Goal: Information Seeking & Learning: Check status

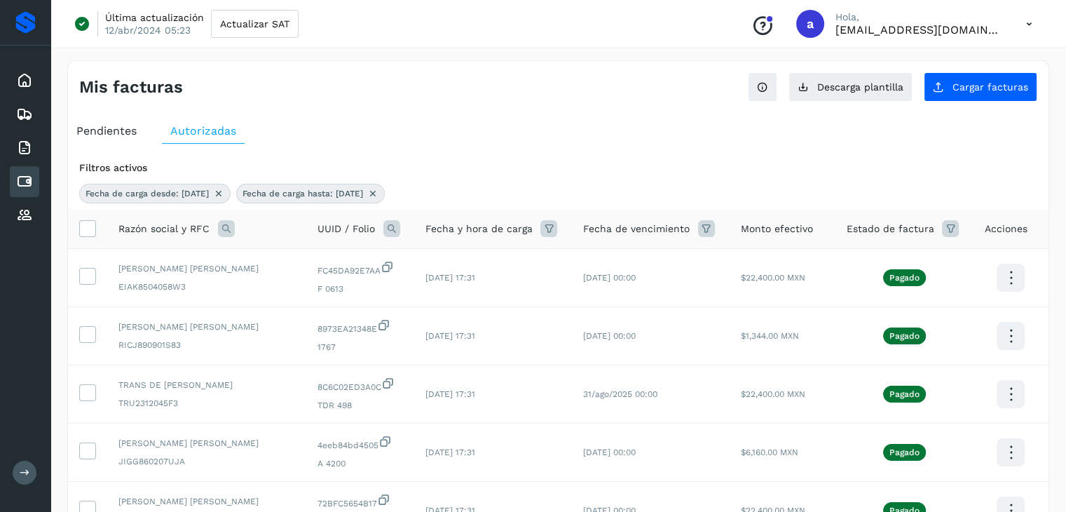
click at [584, 99] on div "Mis facturas Ver instrucciones para cargar Facturas Descarga plantilla Cargar f…" at bounding box center [558, 81] width 981 height 41
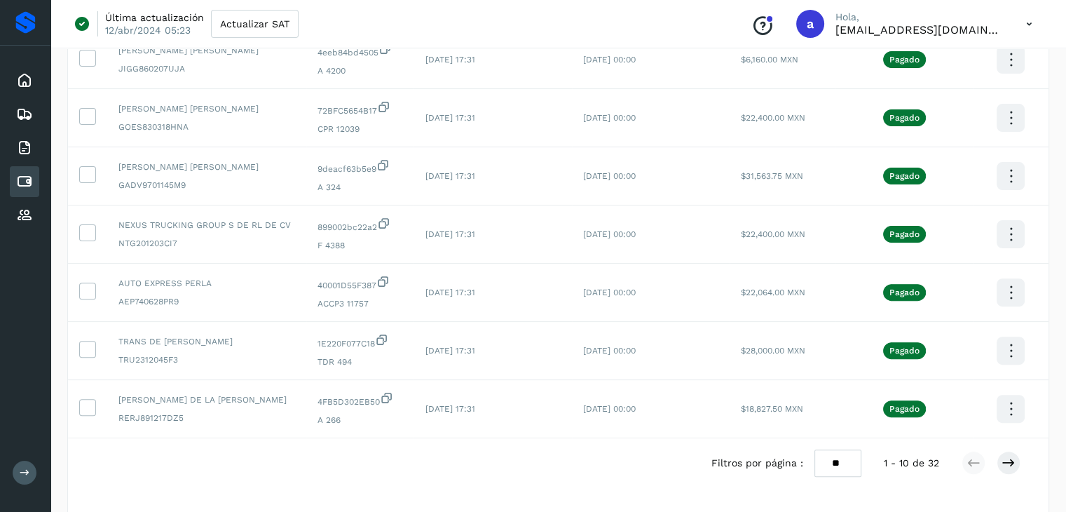
scroll to position [421, 0]
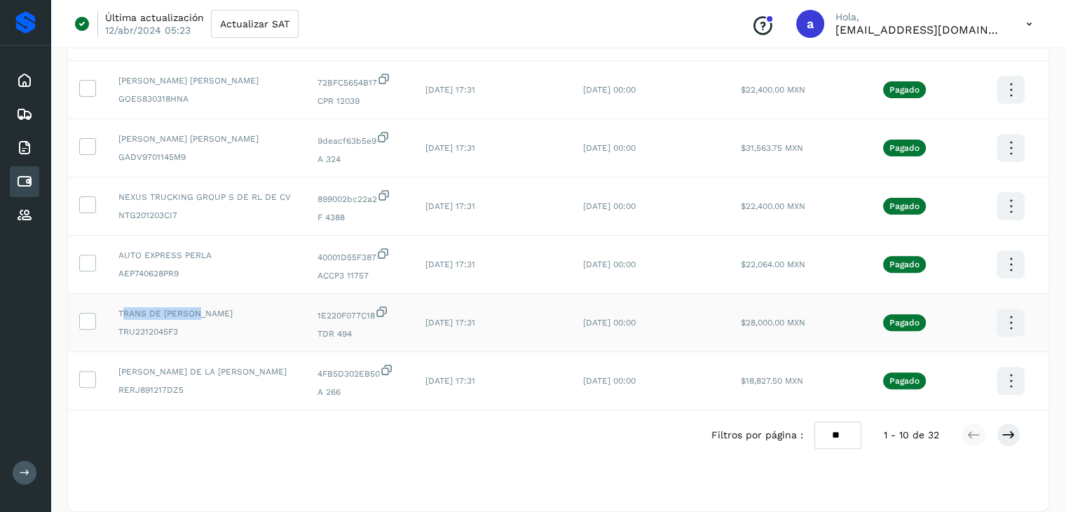
drag, startPoint x: 121, startPoint y: 315, endPoint x: 201, endPoint y: 315, distance: 79.2
click at [201, 315] on span "TRANS DE [PERSON_NAME]" at bounding box center [206, 313] width 177 height 13
click at [119, 312] on span "TRANS DE [PERSON_NAME]" at bounding box center [206, 313] width 177 height 13
drag, startPoint x: 119, startPoint y: 312, endPoint x: 195, endPoint y: 313, distance: 75.7
click at [195, 313] on span "TRANS DE [PERSON_NAME]" at bounding box center [206, 313] width 177 height 13
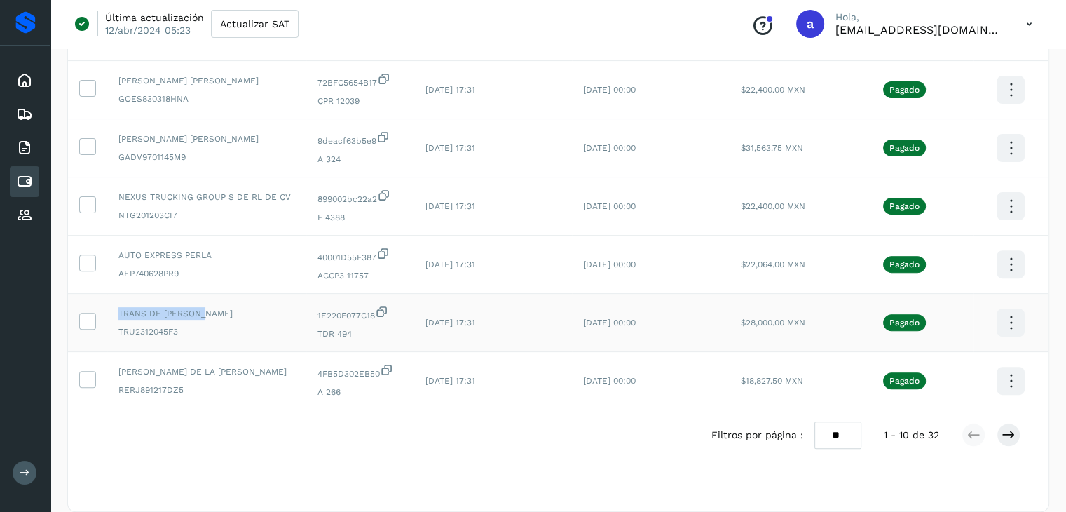
copy span "TRANS DE [PERSON_NAME]"
drag, startPoint x: 118, startPoint y: 259, endPoint x: 214, endPoint y: 259, distance: 96.1
click at [214, 259] on td "AUTO EXPRESS PERLA AEP740628PR9" at bounding box center [206, 265] width 199 height 58
copy span "AUTO EXPRESS PERLA"
drag, startPoint x: 321, startPoint y: 275, endPoint x: 373, endPoint y: 275, distance: 51.9
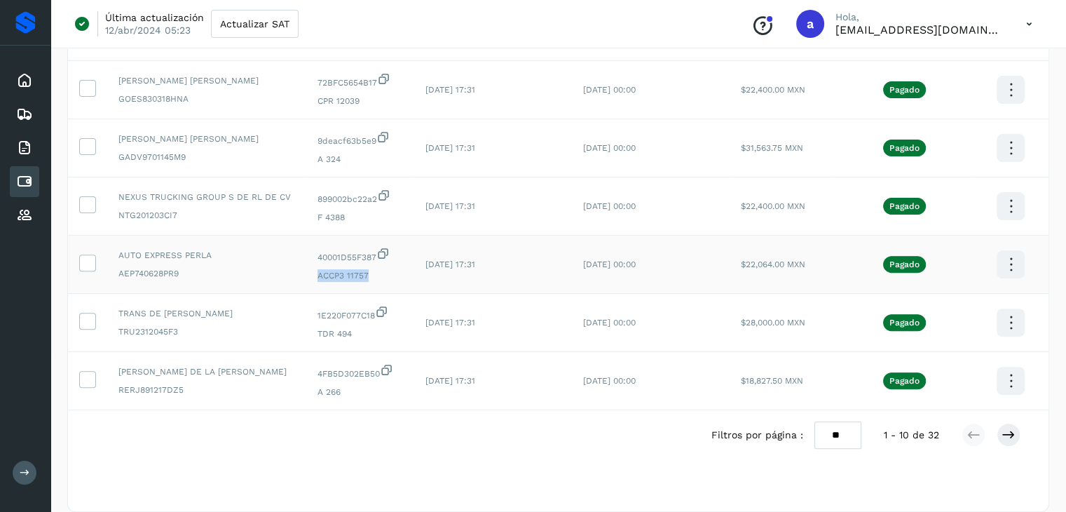
click at [373, 275] on span "ACCP3 11757" at bounding box center [360, 275] width 85 height 13
copy span "ACCP3 11757"
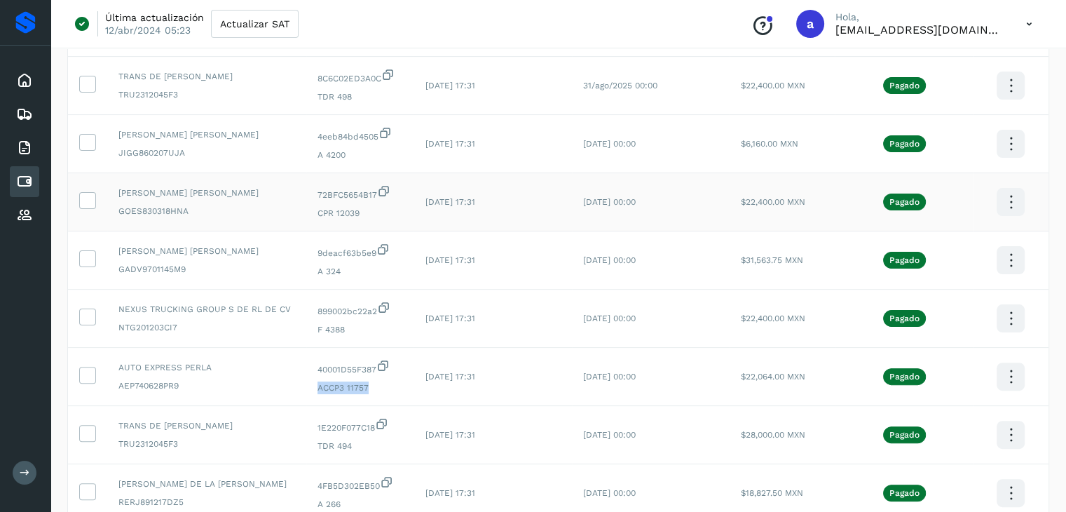
scroll to position [280, 0]
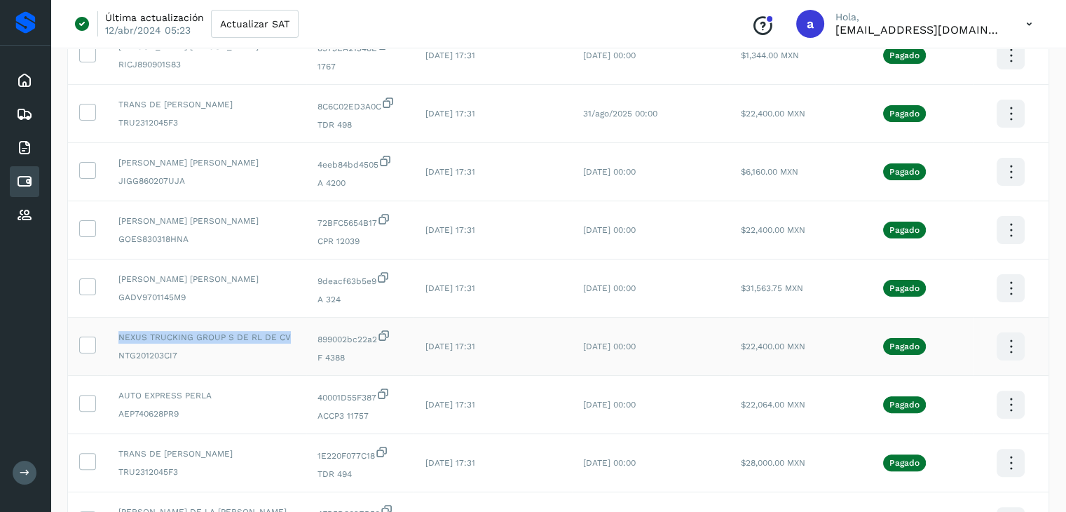
drag, startPoint x: 118, startPoint y: 337, endPoint x: 285, endPoint y: 327, distance: 167.9
click at [285, 327] on td "NEXUS TRUCKING GROUP S DE RL DE CV NTG201203CI7" at bounding box center [206, 347] width 199 height 58
copy span "NEXUS TRUCKING GROUP S DE RL DE CV"
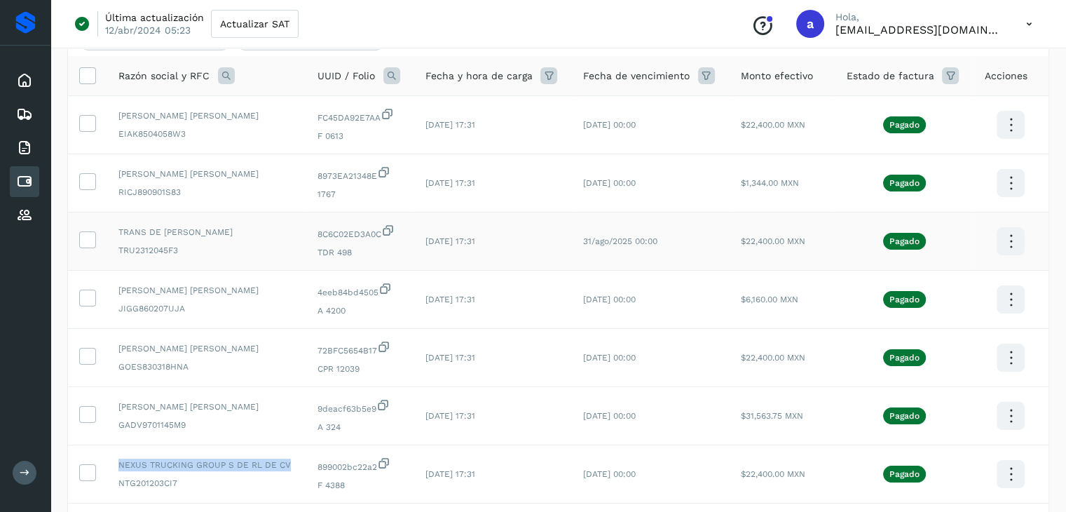
scroll to position [140, 0]
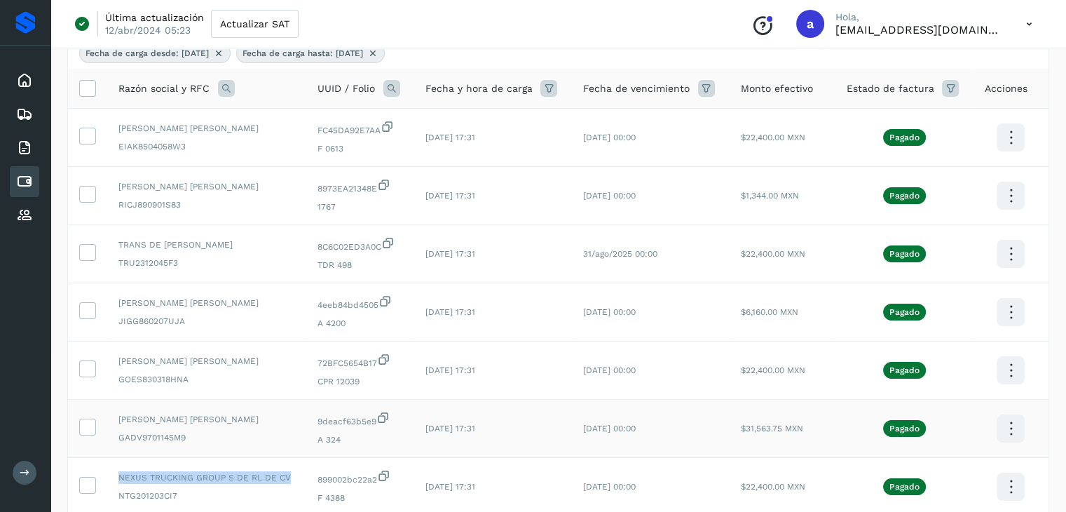
drag, startPoint x: 118, startPoint y: 418, endPoint x: 288, endPoint y: 419, distance: 170.4
click at [288, 419] on td "[PERSON_NAME] [PERSON_NAME] GADV9701145M9" at bounding box center [206, 429] width 199 height 58
copy span "[PERSON_NAME] [PERSON_NAME]"
drag, startPoint x: 118, startPoint y: 360, endPoint x: 292, endPoint y: 355, distance: 174.7
click at [292, 355] on span "[PERSON_NAME] [PERSON_NAME]" at bounding box center [206, 361] width 177 height 13
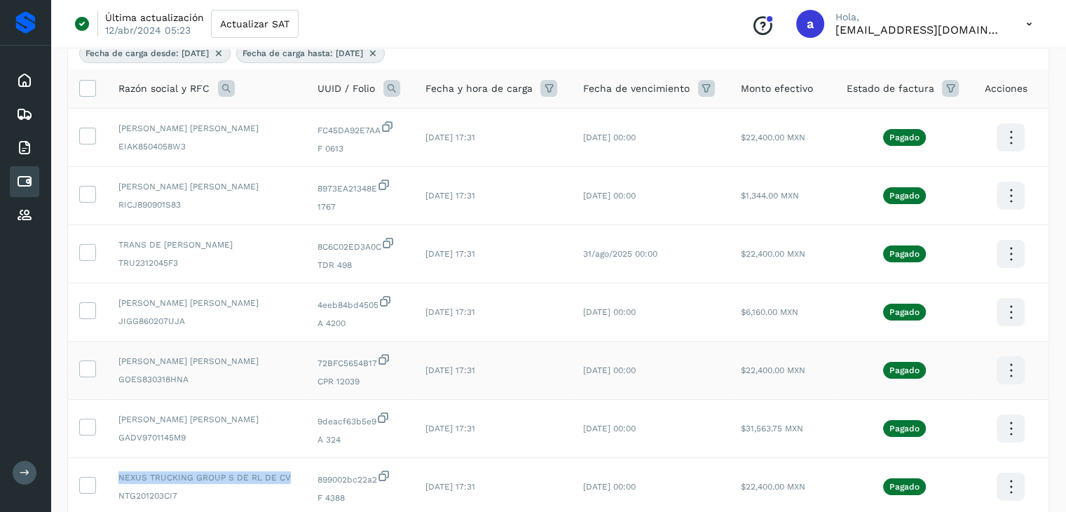
copy span "[PERSON_NAME] [PERSON_NAME]"
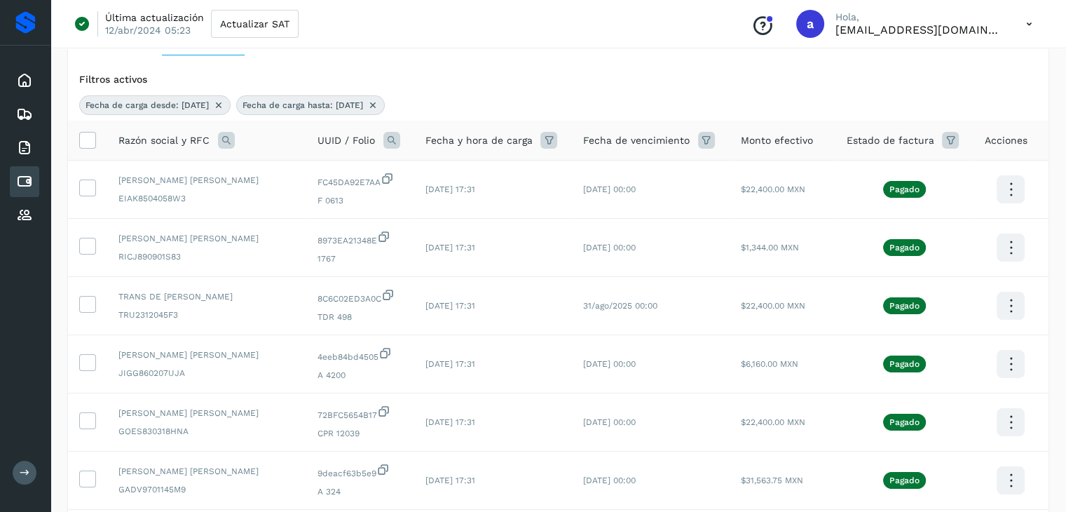
scroll to position [84, 0]
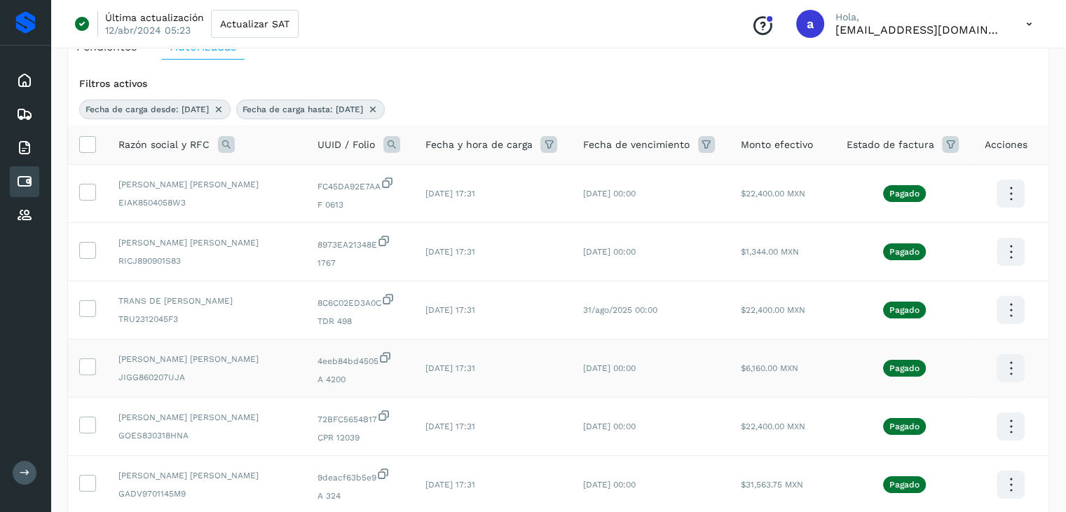
drag, startPoint x: 118, startPoint y: 359, endPoint x: 266, endPoint y: 357, distance: 147.3
click at [266, 357] on span "[PERSON_NAME] [PERSON_NAME]" at bounding box center [206, 359] width 177 height 13
copy span "[PERSON_NAME] [PERSON_NAME]"
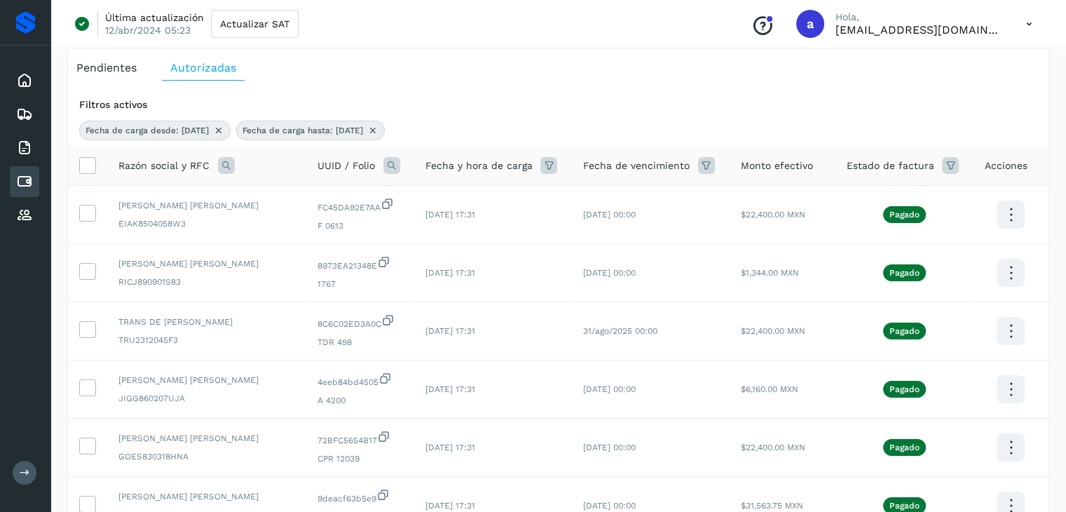
scroll to position [56, 0]
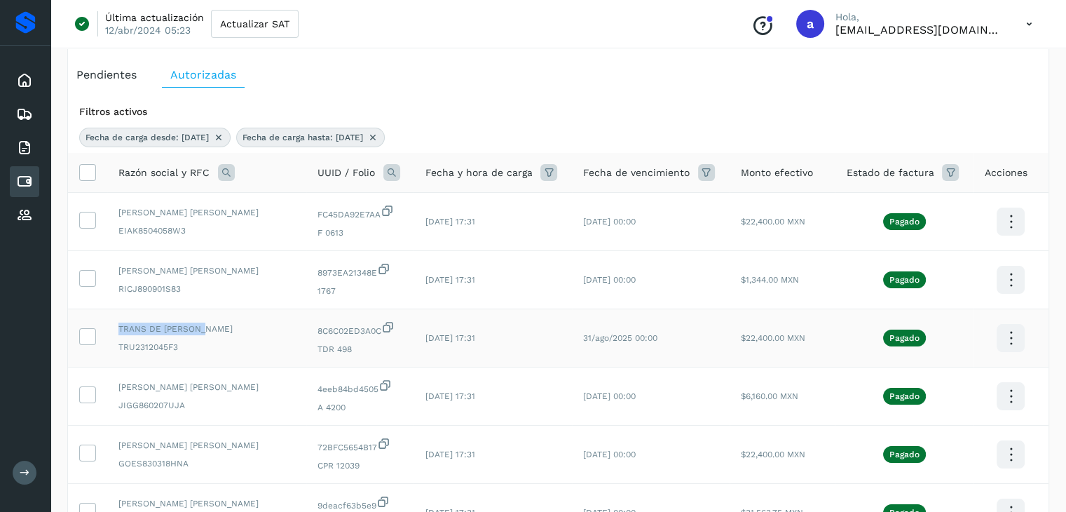
drag, startPoint x: 118, startPoint y: 327, endPoint x: 203, endPoint y: 326, distance: 85.5
click at [203, 326] on td "TRANS DE [PERSON_NAME] TRU2312045F3" at bounding box center [206, 338] width 199 height 58
copy span "TRANS DE [PERSON_NAME]"
click at [223, 176] on icon at bounding box center [226, 172] width 17 height 17
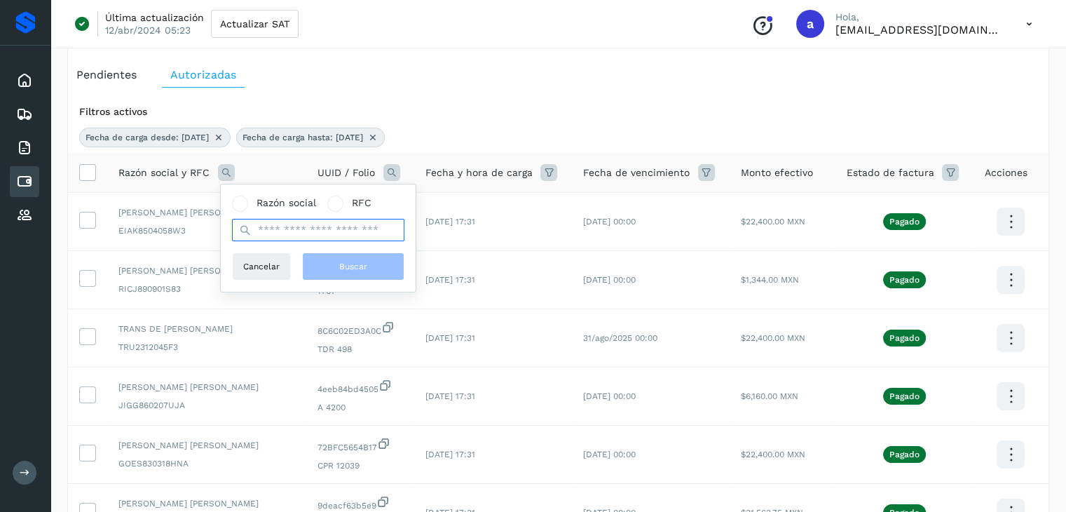
click at [289, 233] on input "text" at bounding box center [318, 230] width 172 height 22
type input "********"
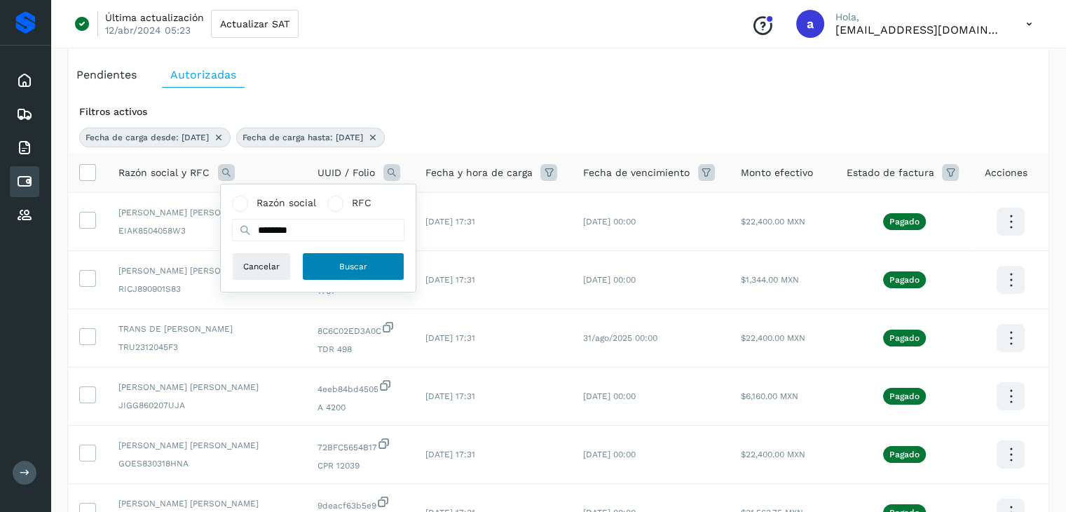
click at [355, 266] on span "Buscar" at bounding box center [353, 266] width 28 height 13
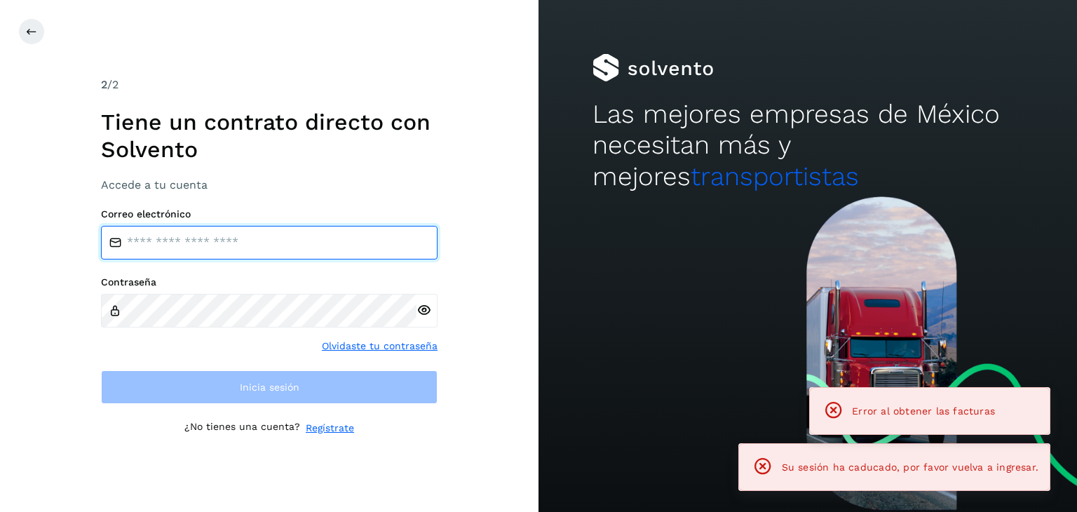
click at [315, 244] on input "email" at bounding box center [269, 243] width 337 height 34
type input "**********"
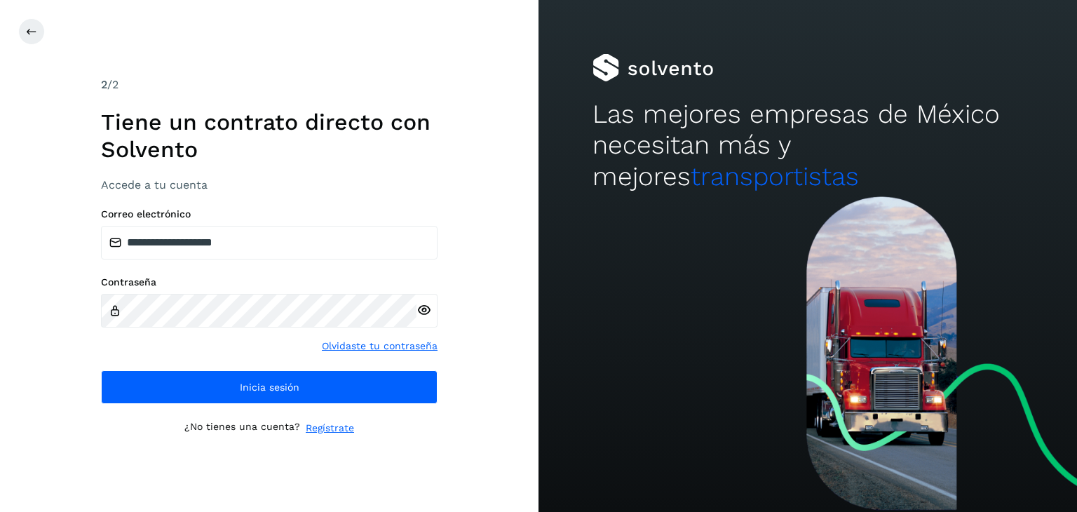
click at [427, 315] on icon at bounding box center [423, 310] width 15 height 15
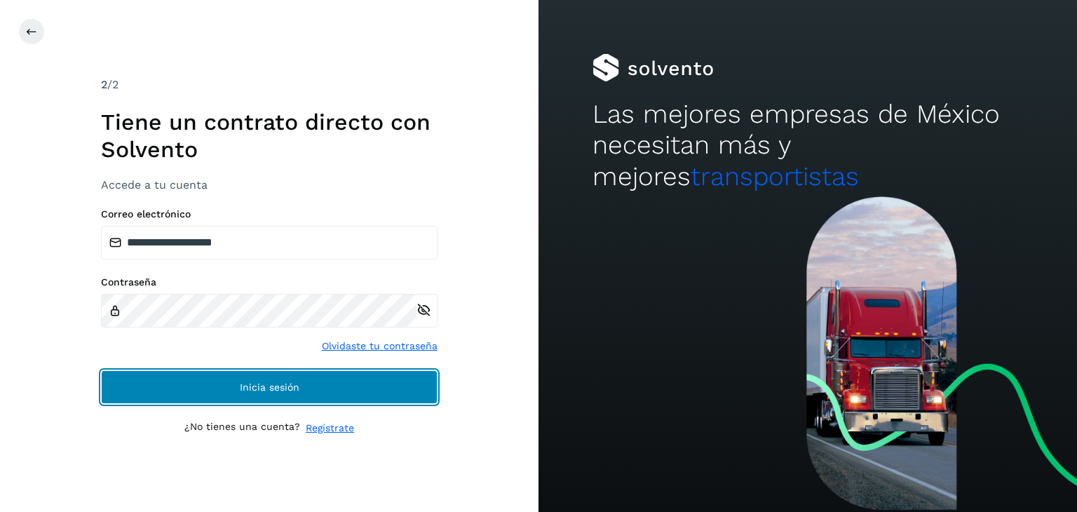
click at [318, 377] on button "Inicia sesión" at bounding box center [269, 387] width 337 height 34
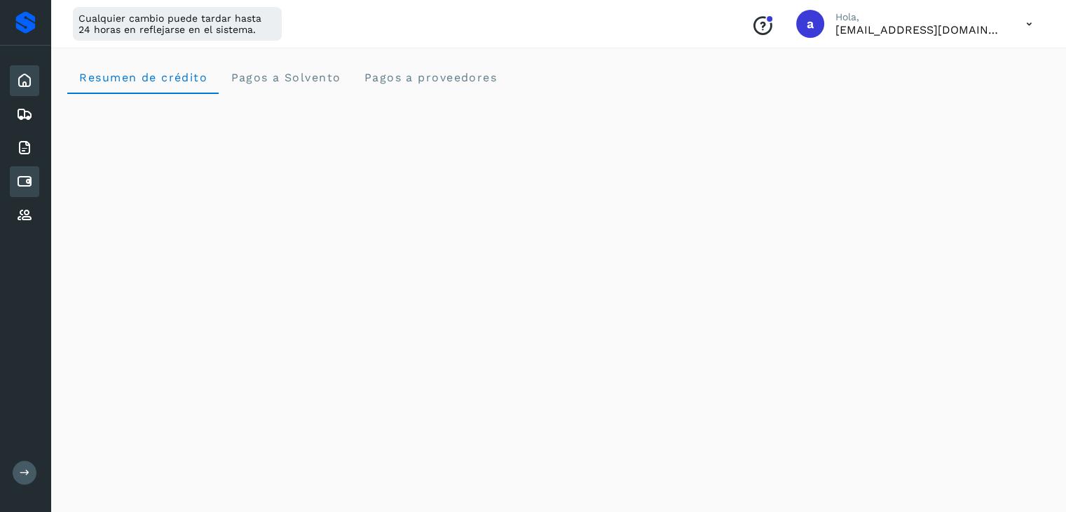
click at [24, 175] on icon at bounding box center [24, 181] width 17 height 17
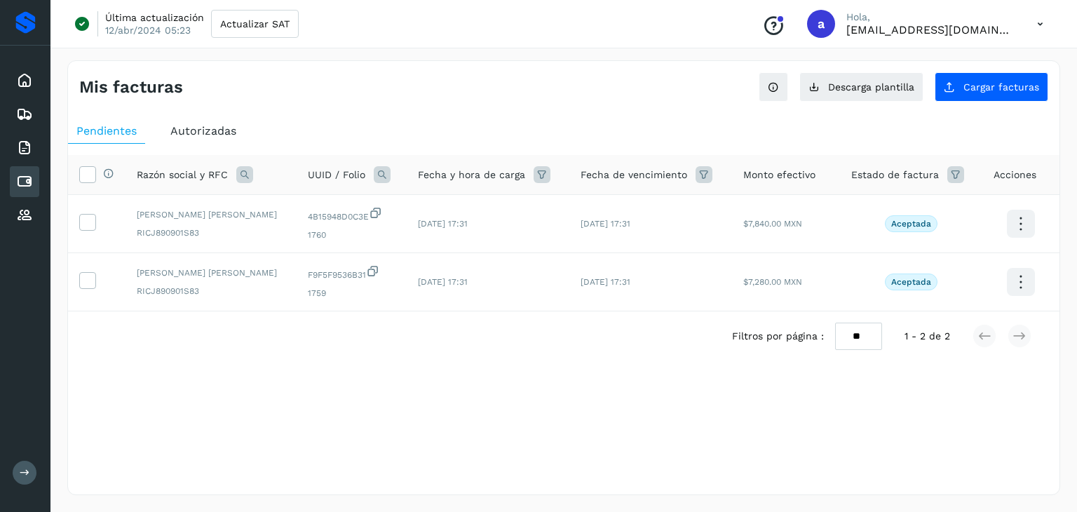
click at [212, 136] on span "Autorizadas" at bounding box center [203, 130] width 66 height 13
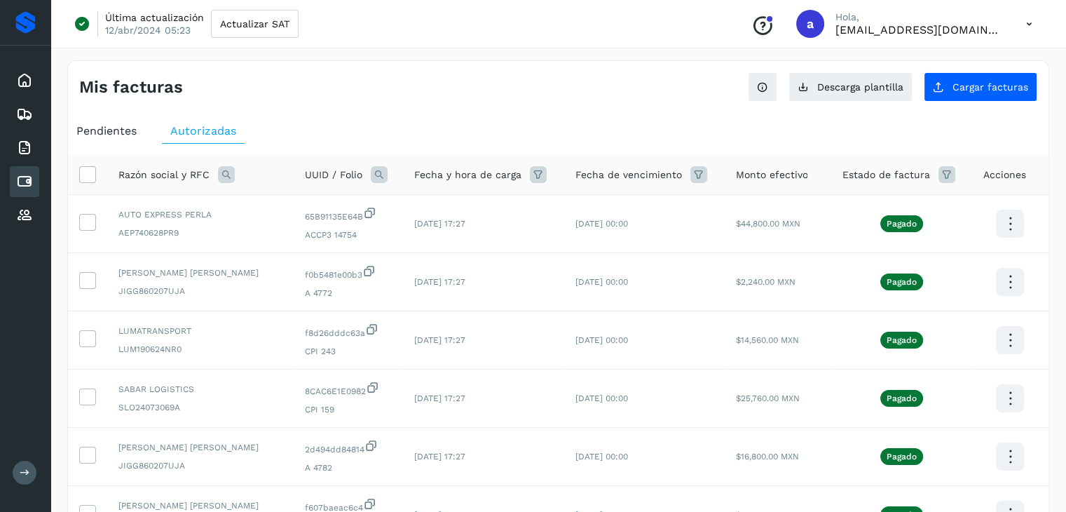
click at [223, 172] on icon at bounding box center [226, 174] width 17 height 17
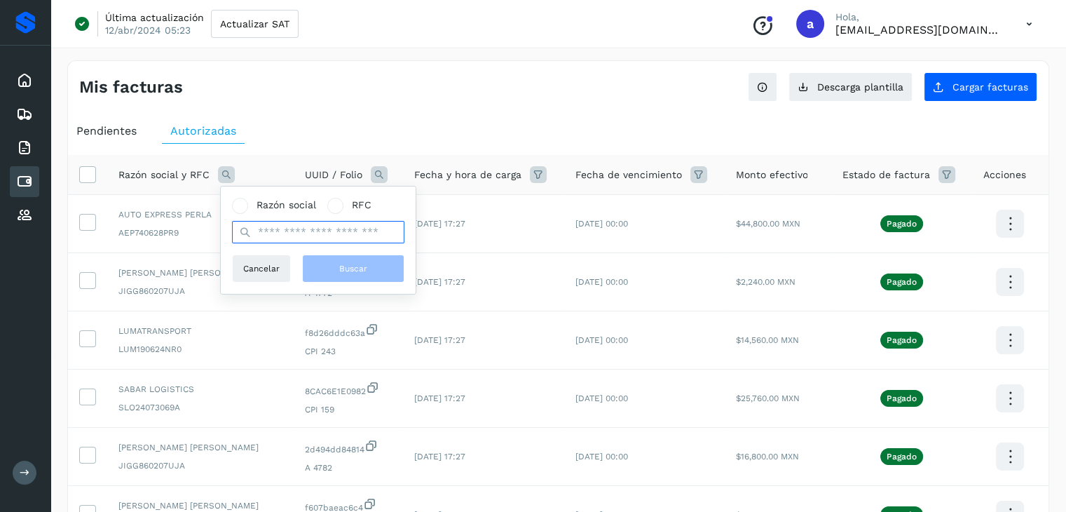
click at [276, 227] on input "text" at bounding box center [318, 232] width 172 height 22
type input "**********"
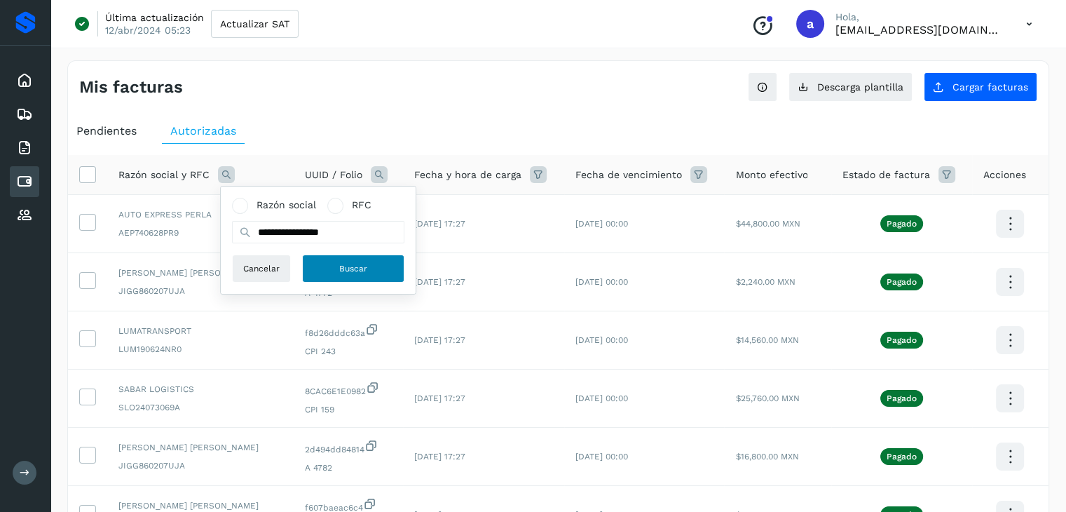
click at [333, 262] on button "Buscar" at bounding box center [353, 269] width 102 height 28
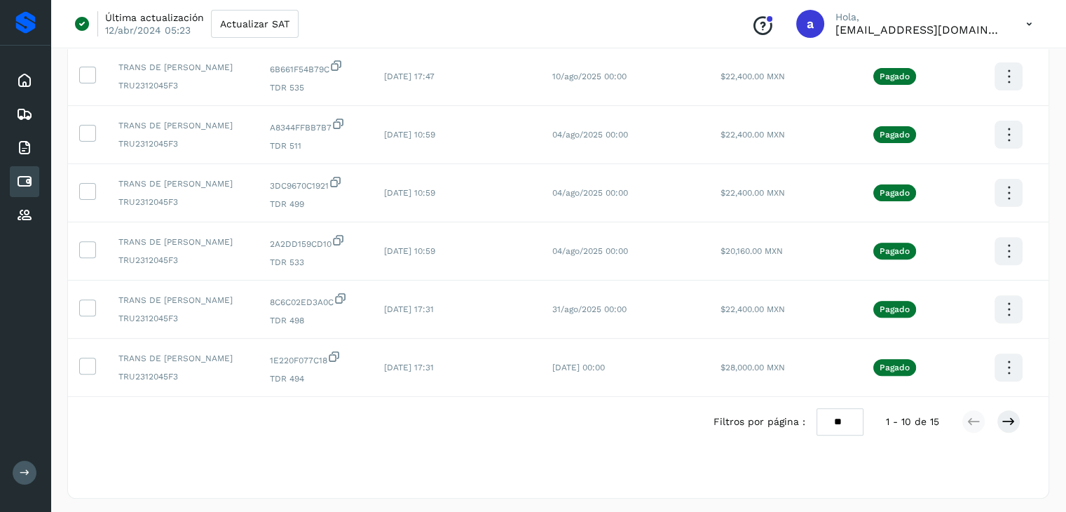
scroll to position [438, 0]
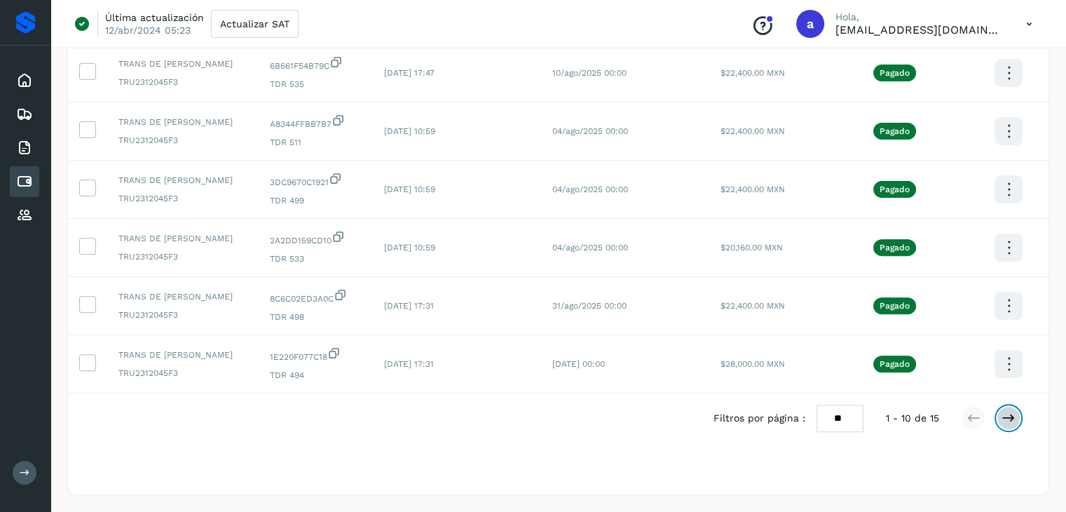
click at [1010, 419] on icon at bounding box center [1009, 418] width 14 height 14
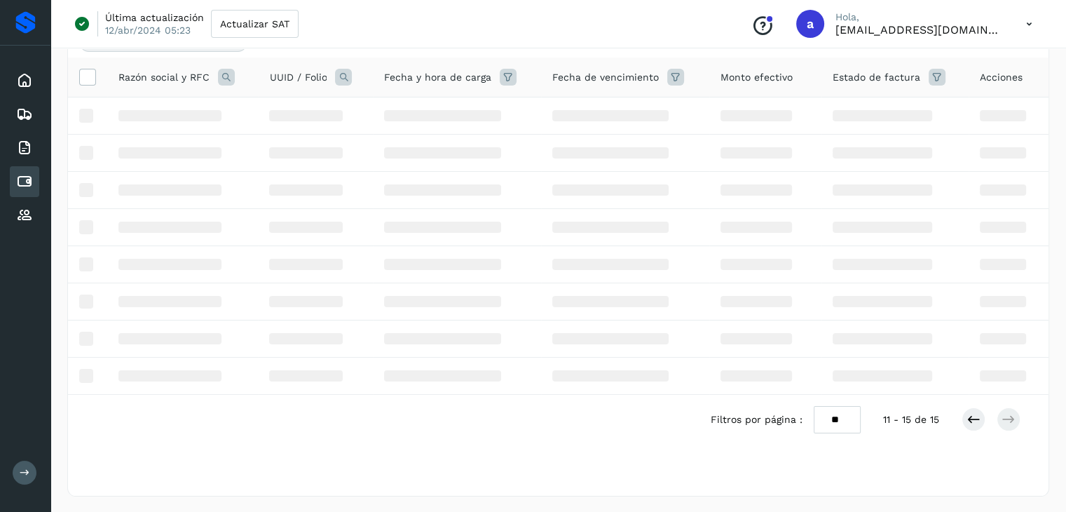
scroll to position [147, 0]
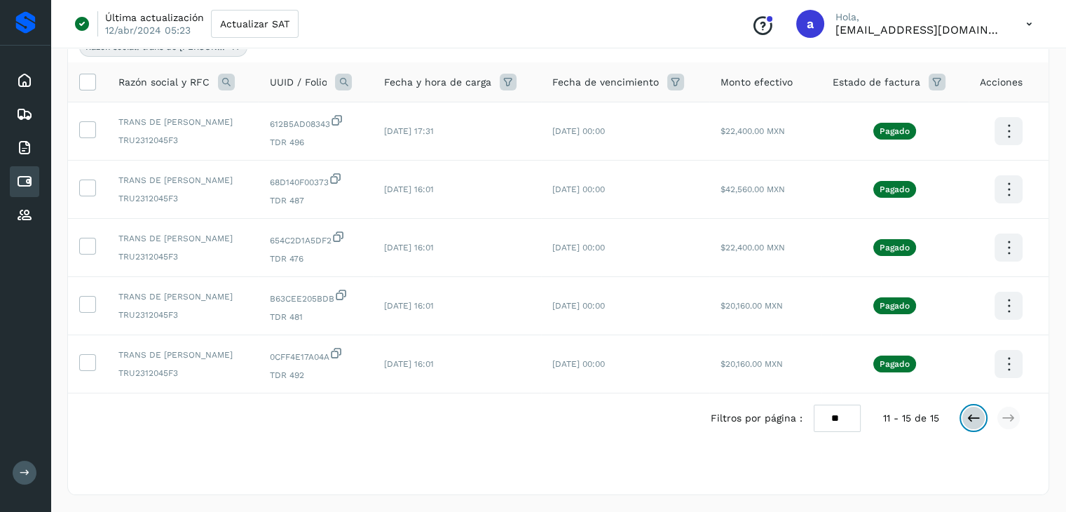
click at [970, 411] on icon at bounding box center [974, 418] width 14 height 14
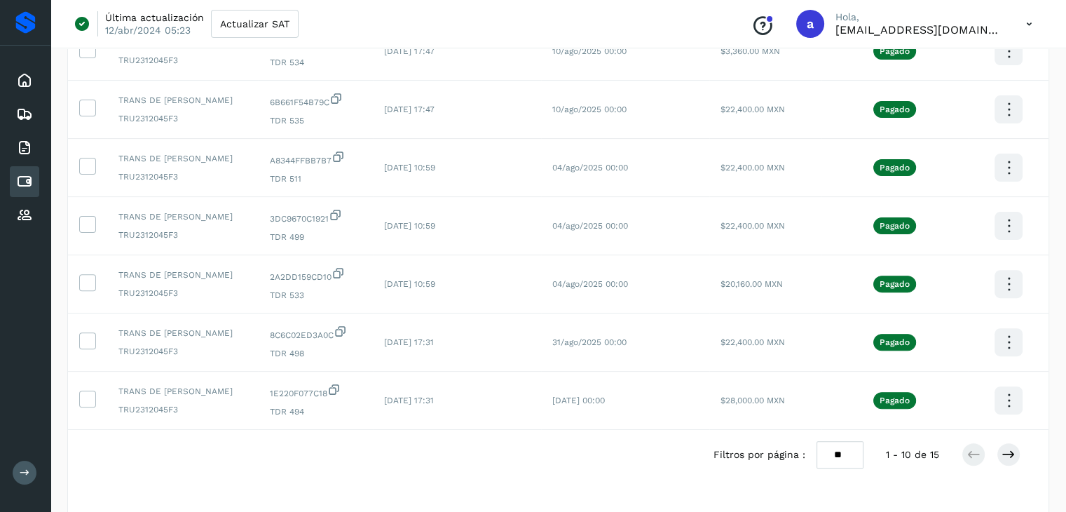
scroll to position [438, 0]
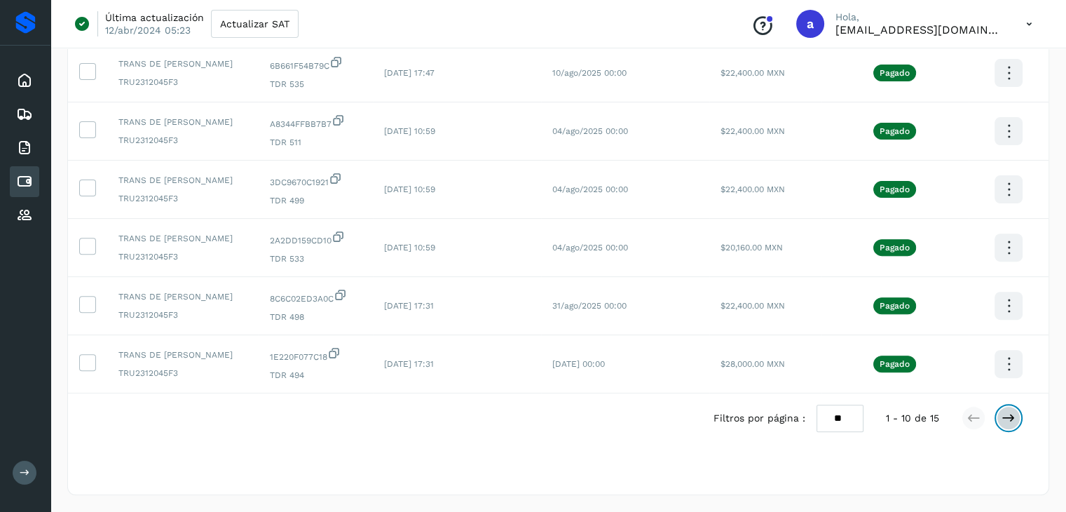
click at [1008, 419] on icon at bounding box center [1009, 418] width 14 height 14
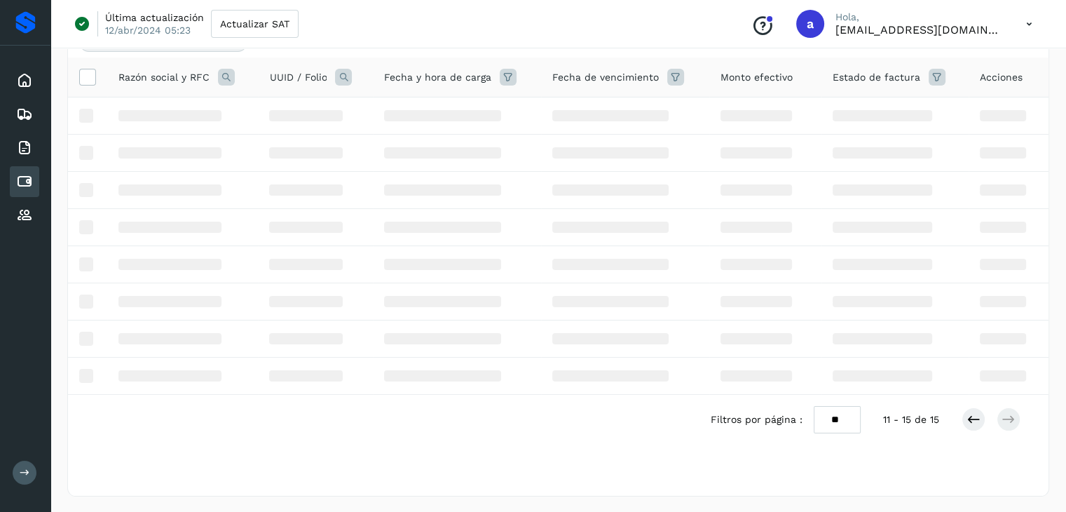
scroll to position [147, 0]
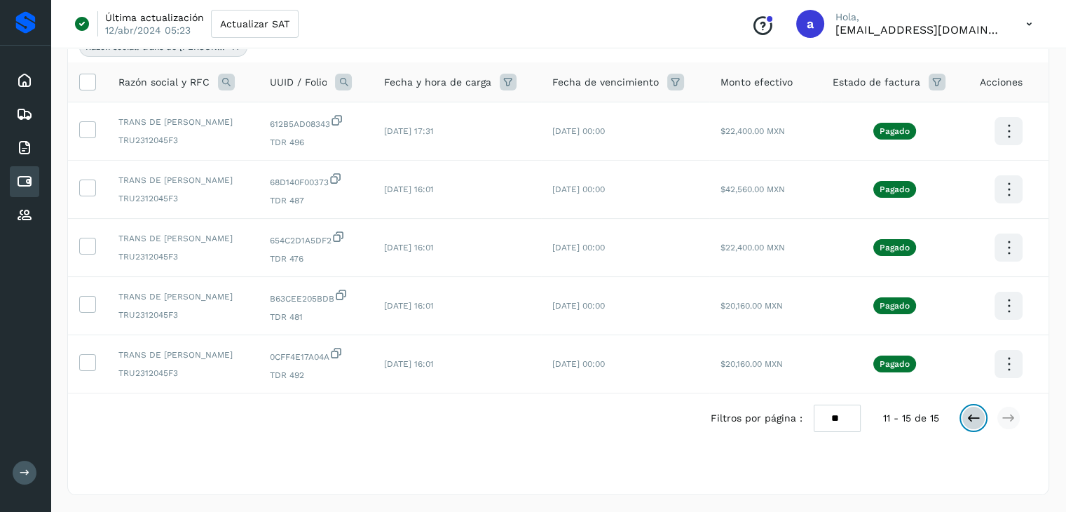
click at [977, 421] on icon at bounding box center [974, 418] width 14 height 14
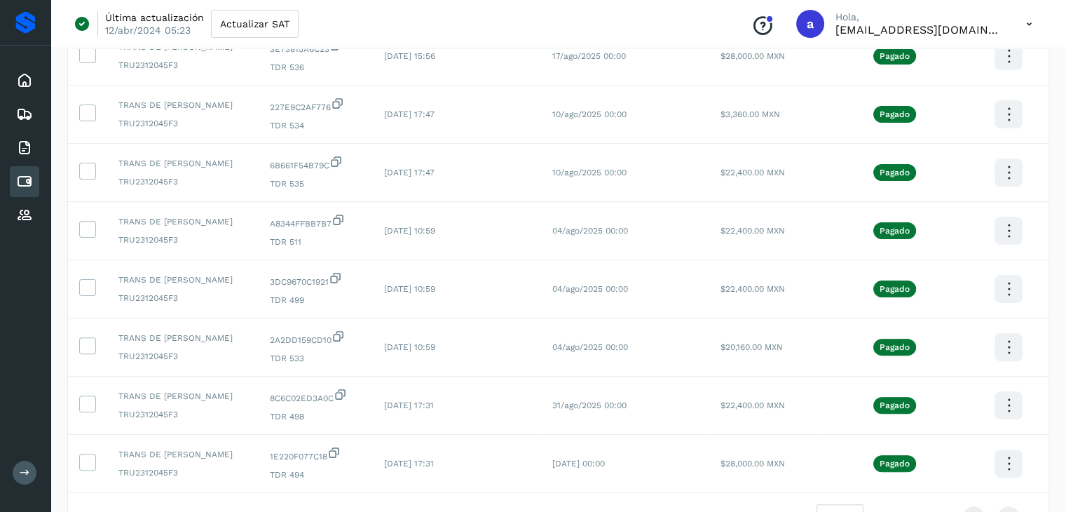
scroll to position [343, 0]
